Goal: Download file/media

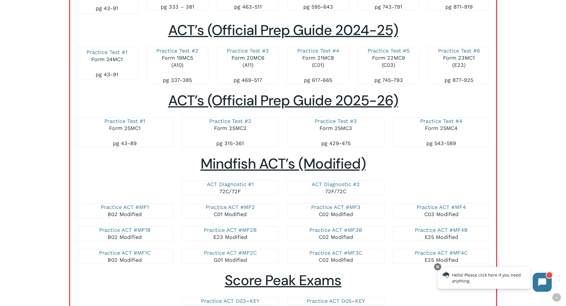
scroll to position [970, 0]
click at [218, 122] on link "Practice Test #2" at bounding box center [230, 121] width 42 height 6
click at [338, 206] on link "Practice ACT #MF3" at bounding box center [335, 207] width 49 height 6
